Goal: Transaction & Acquisition: Book appointment/travel/reservation

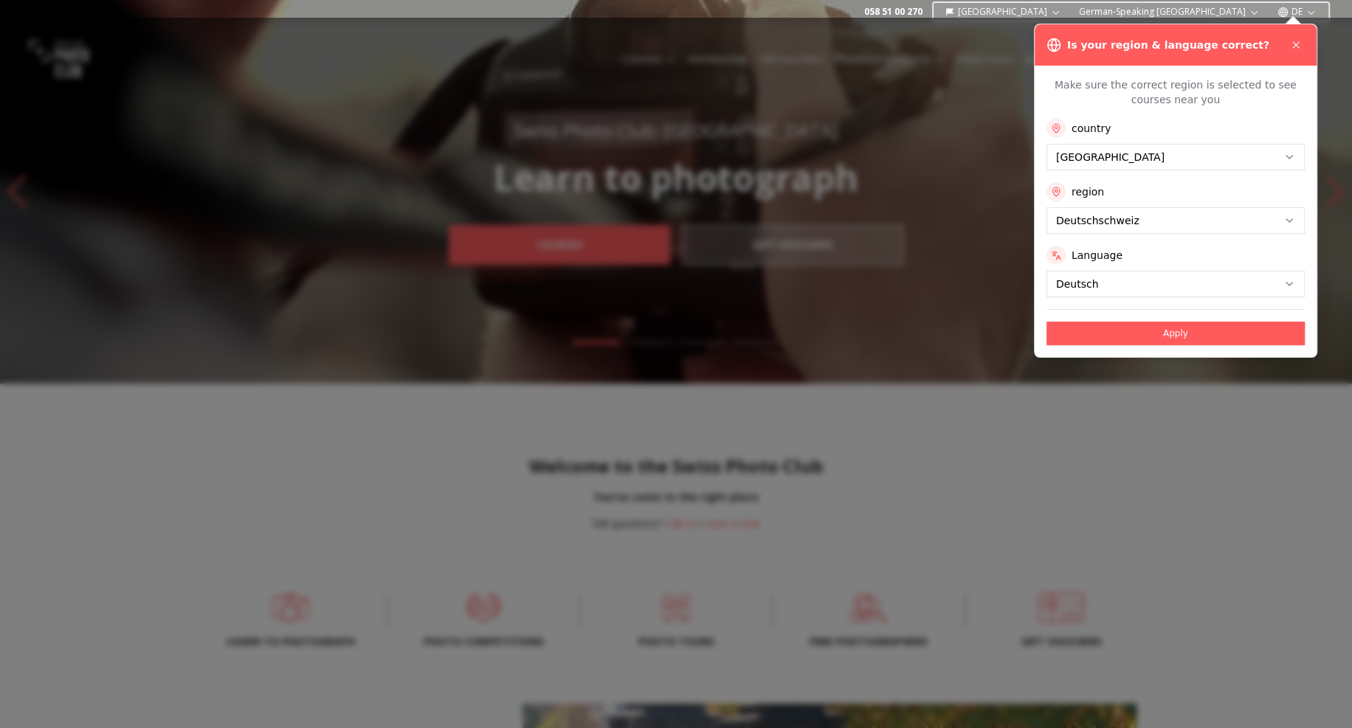
click at [905, 72] on div at bounding box center [676, 373] width 1352 height 711
click at [1291, 41] on icon at bounding box center [1296, 45] width 12 height 12
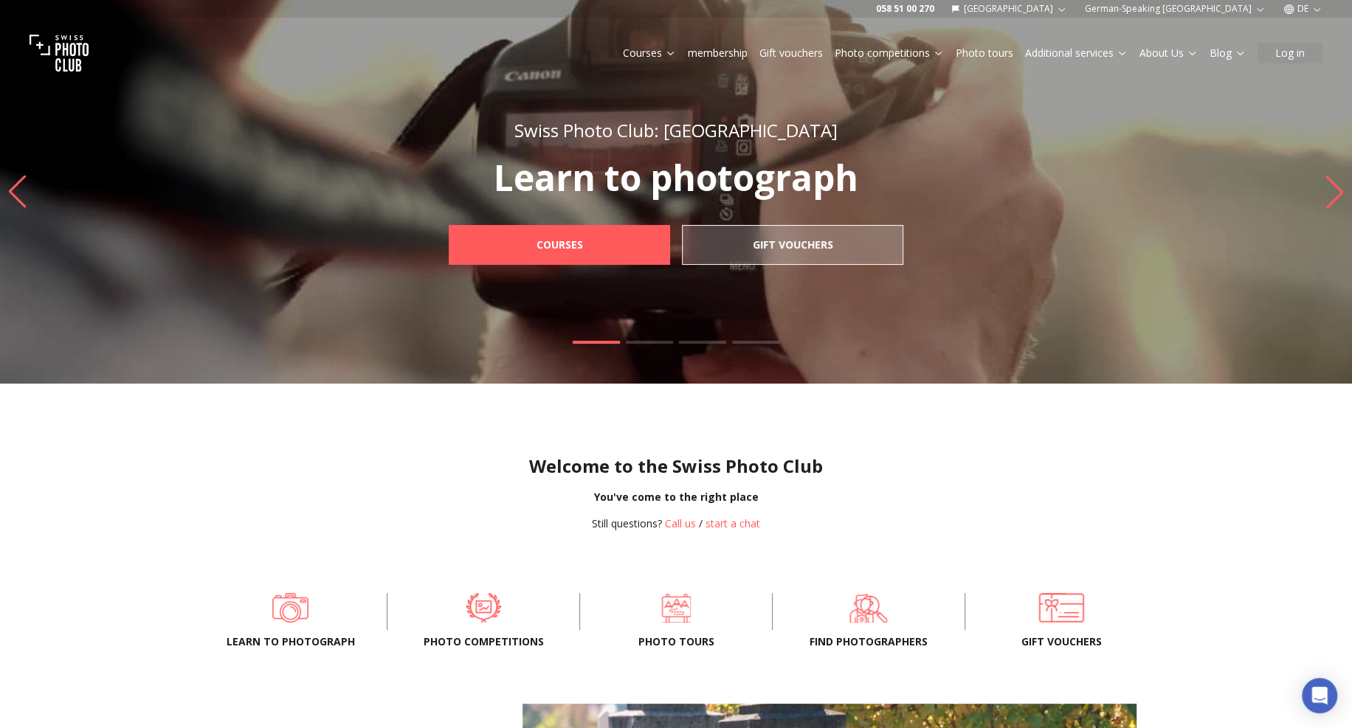
click at [974, 50] on font "Photo tours" at bounding box center [985, 53] width 58 height 14
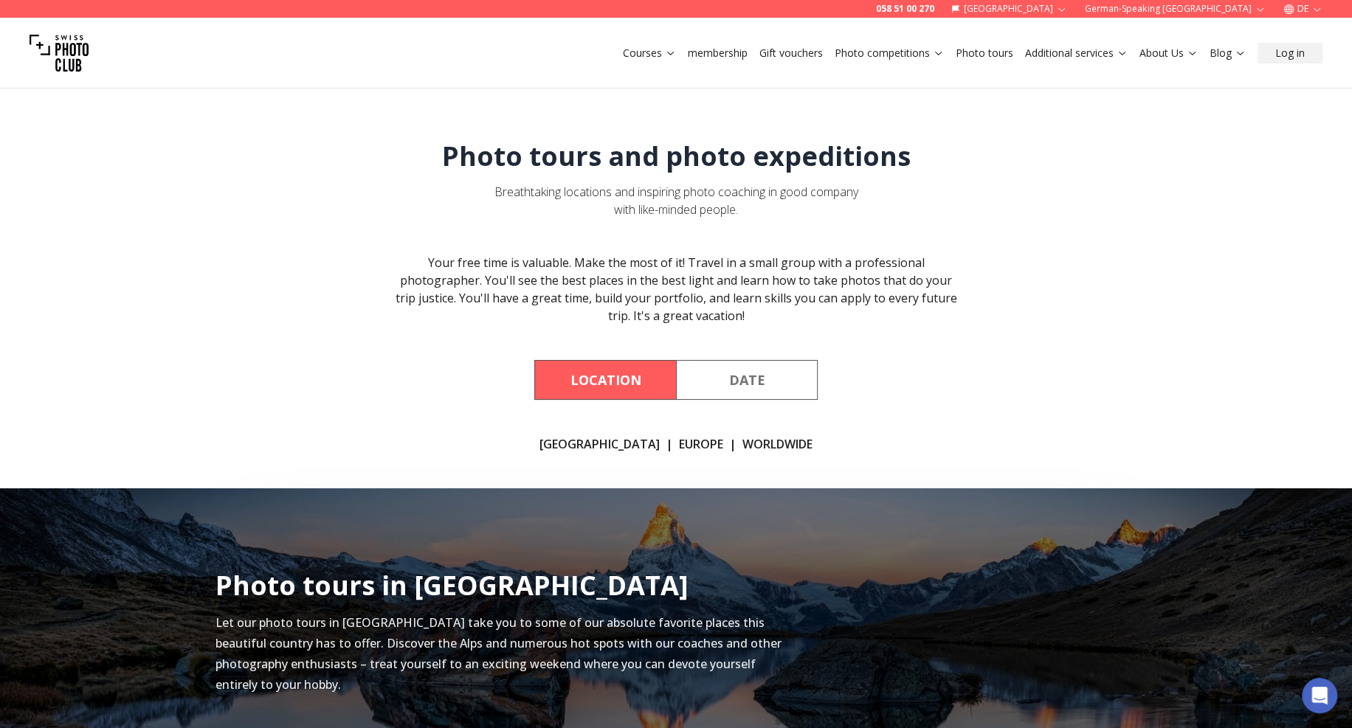
click at [79, 52] on img at bounding box center [59, 53] width 59 height 59
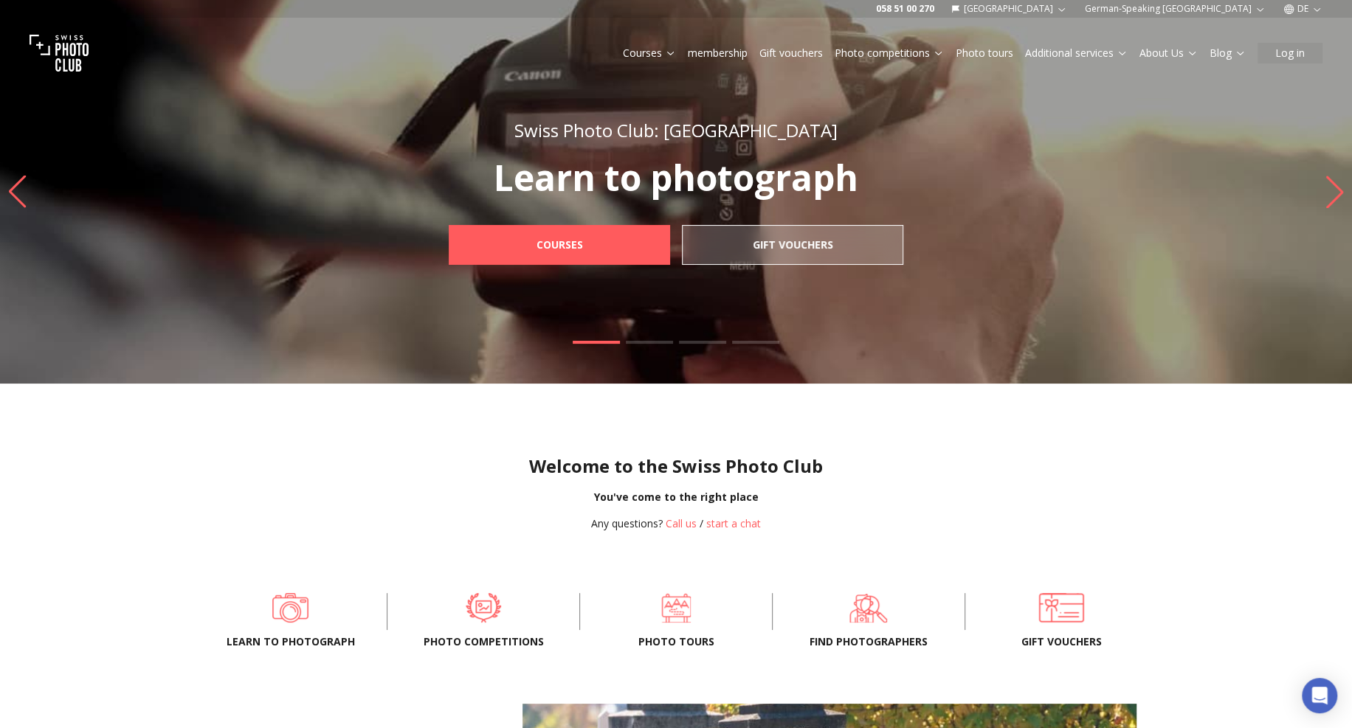
click at [394, 490] on div "You've come to the right place" at bounding box center [676, 497] width 1328 height 15
